Goal: Task Accomplishment & Management: Use online tool/utility

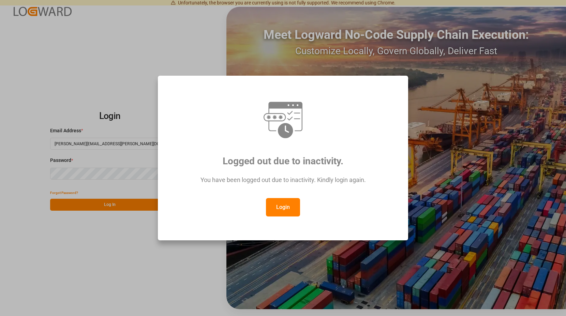
click at [286, 205] on button "Login" at bounding box center [283, 207] width 34 height 18
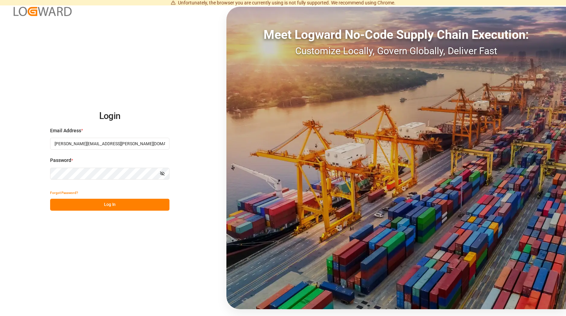
click at [112, 205] on button "Log In" at bounding box center [109, 205] width 119 height 12
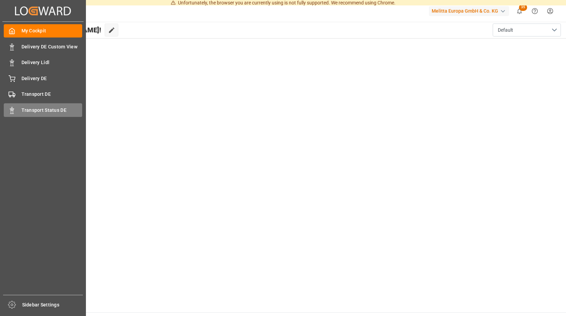
click at [43, 109] on span "Transport Status DE" at bounding box center [51, 110] width 61 height 7
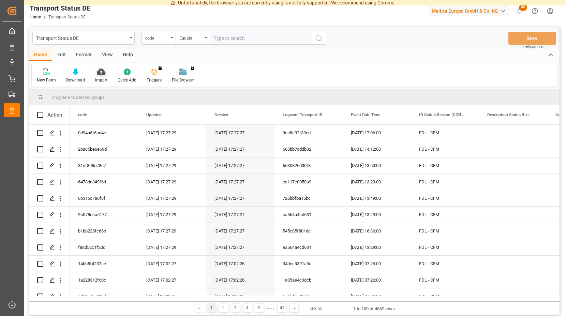
click at [99, 74] on icon at bounding box center [101, 72] width 9 height 7
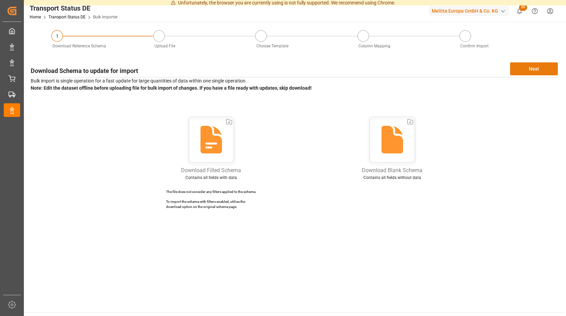
click at [521, 66] on button "Next" at bounding box center [534, 68] width 48 height 13
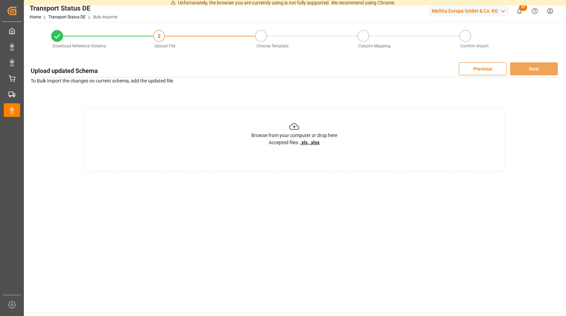
click at [297, 126] on icon at bounding box center [294, 126] width 11 height 11
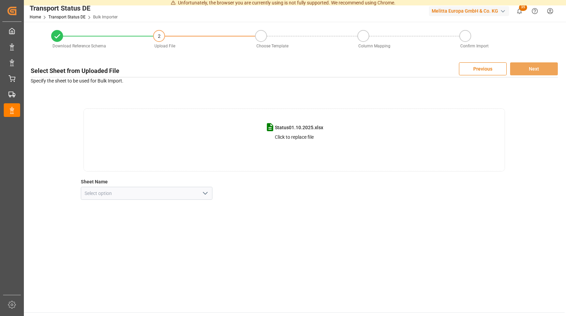
click at [206, 195] on icon "open menu" at bounding box center [205, 193] width 8 height 8
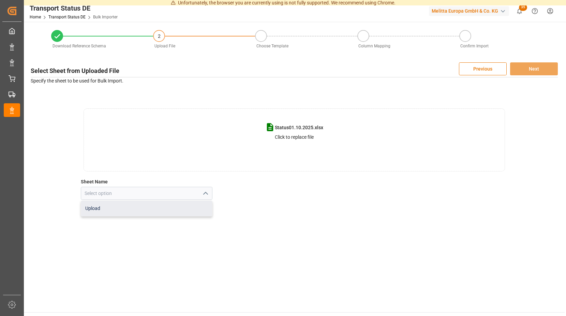
click at [103, 208] on div "Upload" at bounding box center [146, 208] width 131 height 15
type input "Upload"
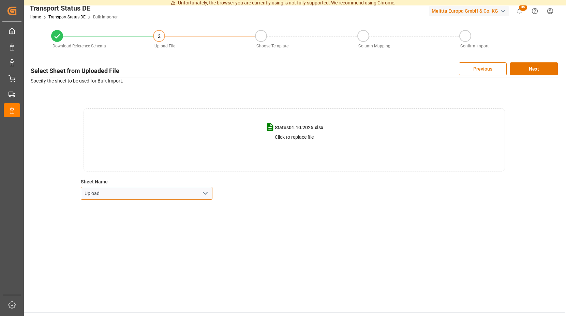
drag, startPoint x: 136, startPoint y: 194, endPoint x: 140, endPoint y: 193, distance: 4.1
click at [136, 194] on input "Upload" at bounding box center [147, 193] width 132 height 13
click at [206, 193] on icon "open menu" at bounding box center [205, 193] width 8 height 8
click at [151, 207] on div "Upload" at bounding box center [146, 208] width 131 height 15
click at [533, 65] on button "Next" at bounding box center [534, 68] width 48 height 13
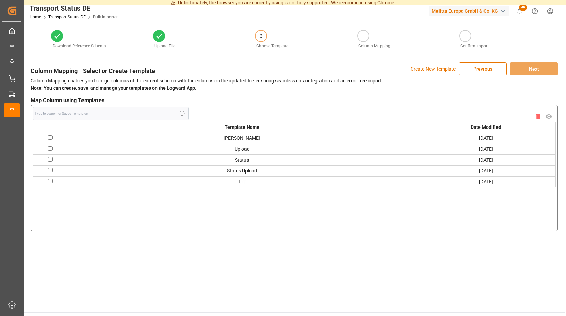
click at [50, 137] on input "checkbox" at bounding box center [50, 137] width 4 height 4
checkbox input "true"
click at [518, 67] on button "Next" at bounding box center [534, 68] width 48 height 13
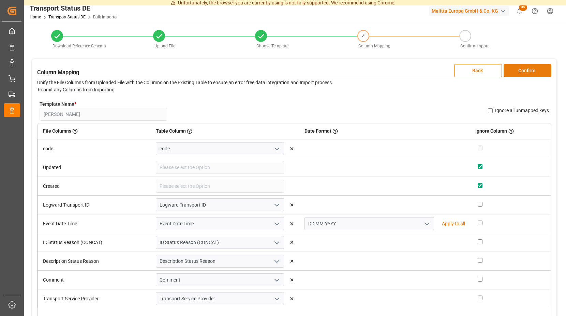
click at [521, 70] on button "Confirm" at bounding box center [527, 70] width 48 height 13
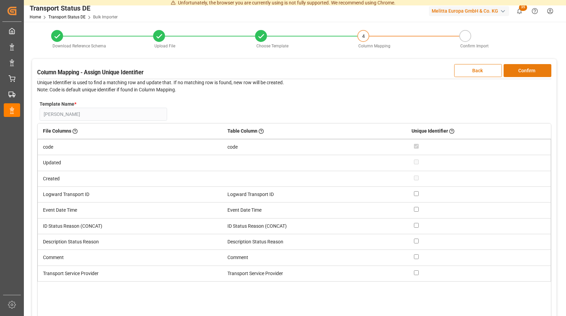
click at [521, 70] on button "Confirm" at bounding box center [527, 70] width 48 height 13
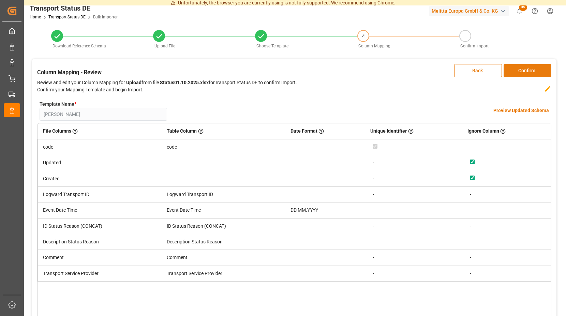
click at [522, 70] on button "Confirm" at bounding box center [527, 70] width 48 height 13
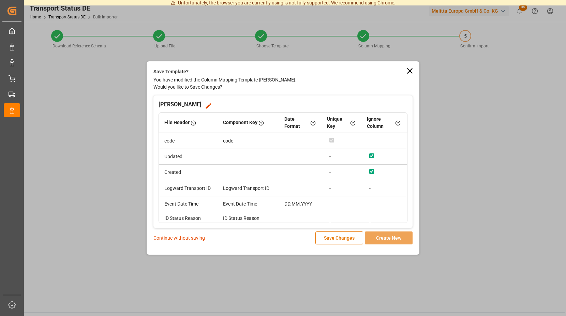
click at [184, 234] on div "Continue without saving Save Changes Create New" at bounding box center [282, 237] width 259 height 13
click at [185, 236] on p "Continue without saving" at bounding box center [178, 238] width 51 height 7
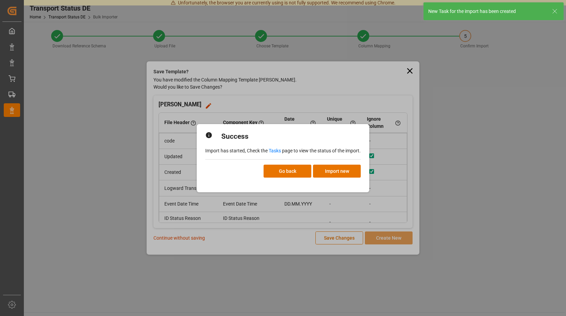
click at [275, 150] on link "Tasks" at bounding box center [275, 150] width 12 height 5
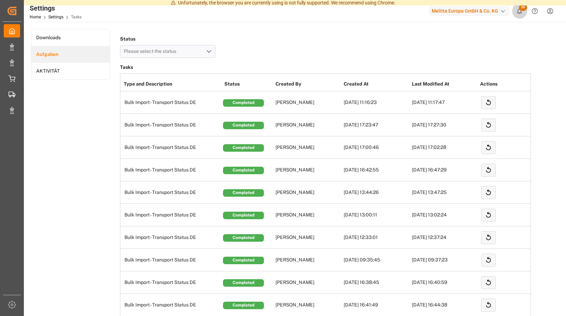
click at [519, 10] on icon "show 36 new notifications" at bounding box center [519, 11] width 5 height 6
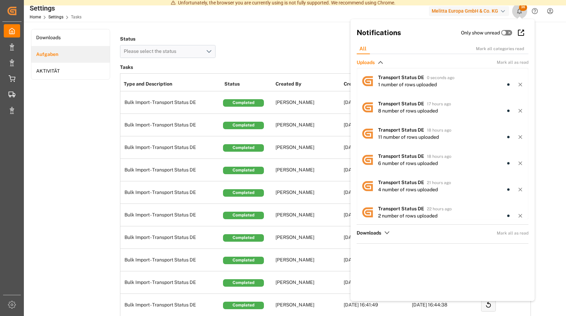
click at [520, 8] on span "36" at bounding box center [523, 7] width 8 height 7
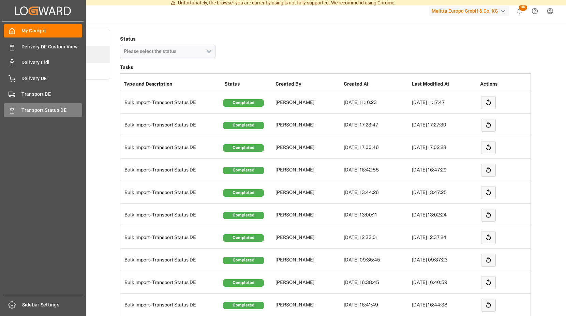
click at [13, 108] on icon at bounding box center [12, 110] width 7 height 7
